Goal: Task Accomplishment & Management: Manage account settings

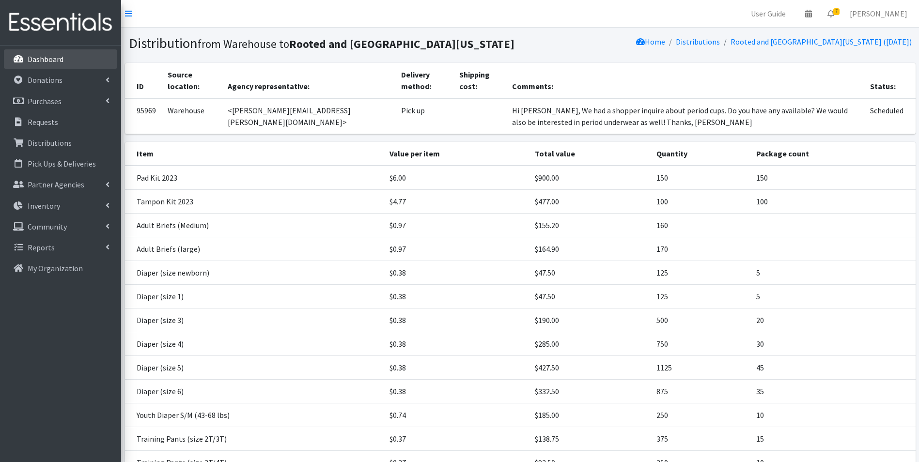
scroll to position [277, 0]
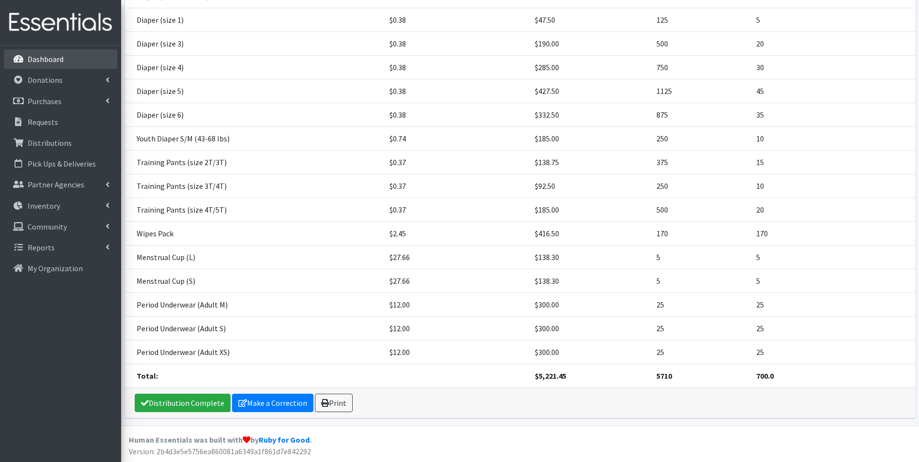
click at [66, 50] on link "Dashboard" at bounding box center [60, 58] width 113 height 19
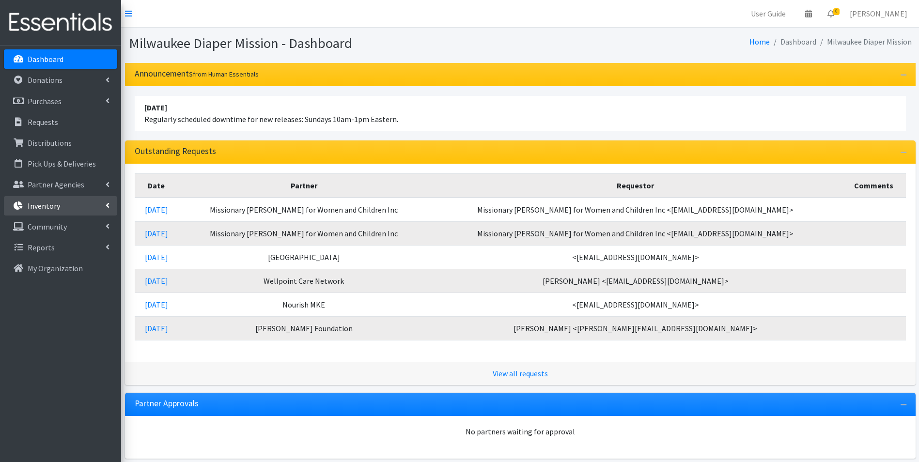
click at [44, 209] on p "Inventory" at bounding box center [44, 206] width 32 height 10
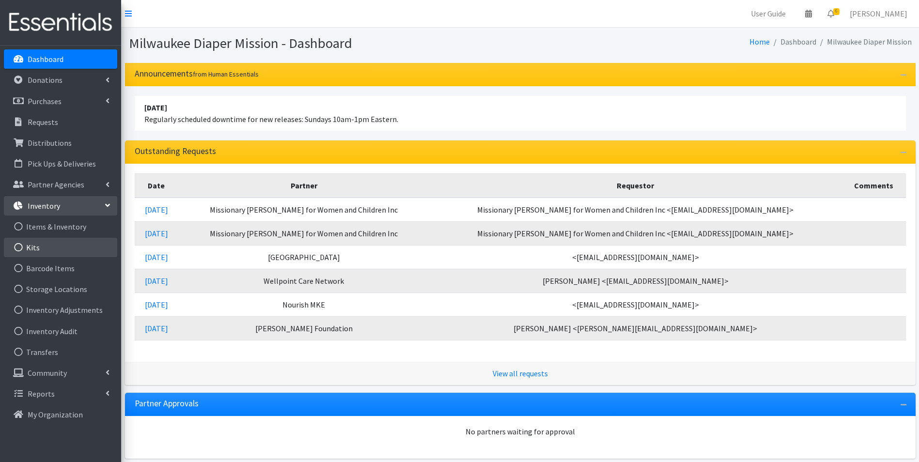
click at [37, 252] on link "Kits" at bounding box center [60, 247] width 113 height 19
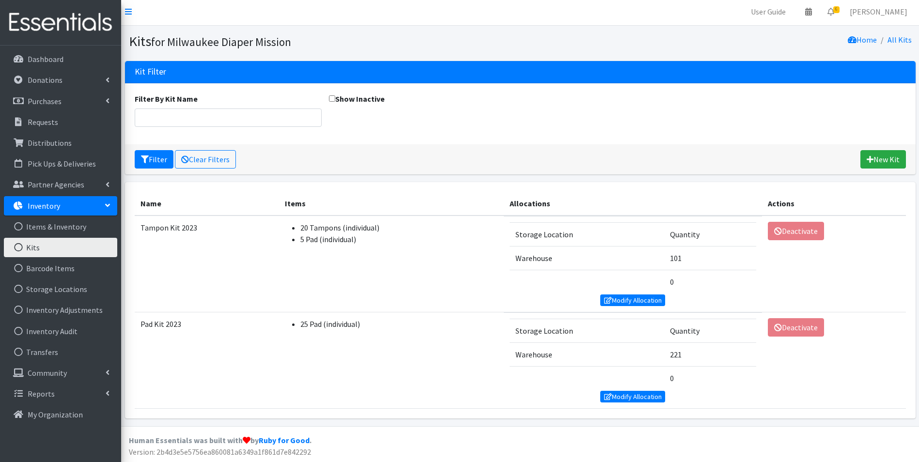
scroll to position [2, 0]
click at [620, 303] on link "Modify Allocation" at bounding box center [632, 300] width 65 height 12
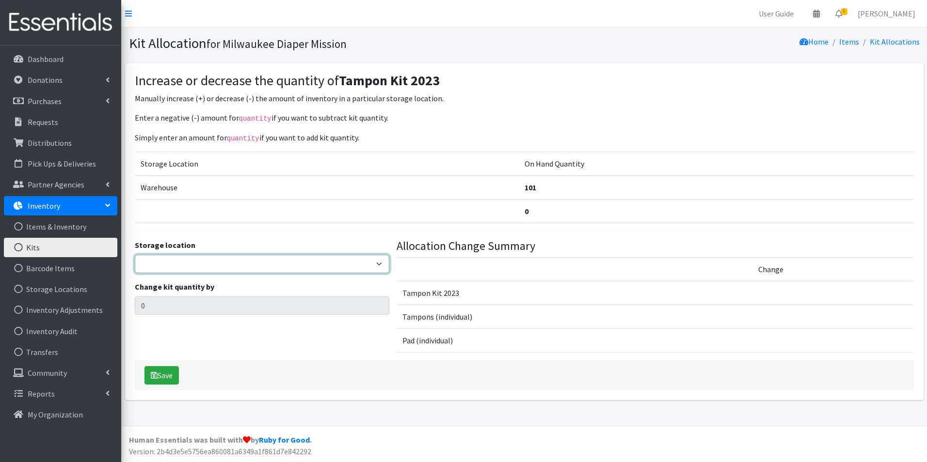
click at [241, 271] on select "Warehouse" at bounding box center [262, 264] width 255 height 18
select select "126"
click at [135, 255] on select "Warehouse" at bounding box center [262, 264] width 255 height 18
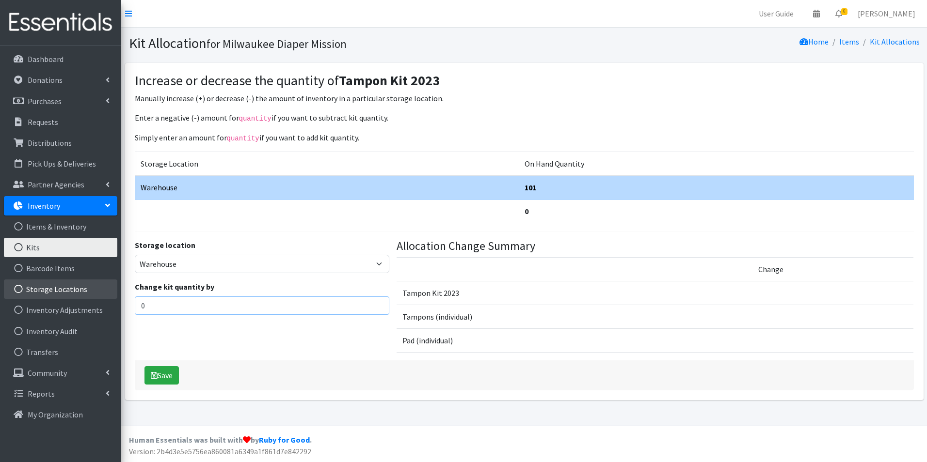
drag, startPoint x: 158, startPoint y: 310, endPoint x: 108, endPoint y: 294, distance: 52.0
click at [85, 303] on div "User Guide 0 Pick-ups remaining this week View Calendar 6 6 Requests 0 Partner …" at bounding box center [463, 213] width 927 height 426
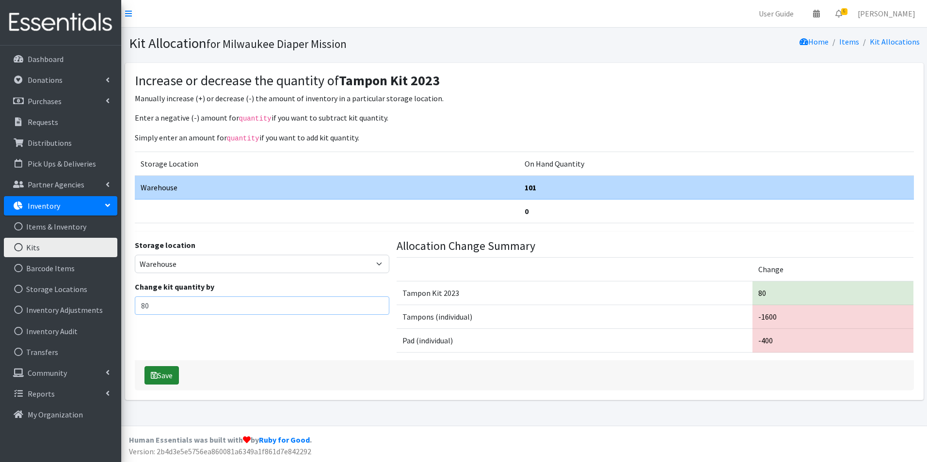
type input "80"
click at [175, 373] on button "Save" at bounding box center [161, 375] width 34 height 18
